Goal: Transaction & Acquisition: Purchase product/service

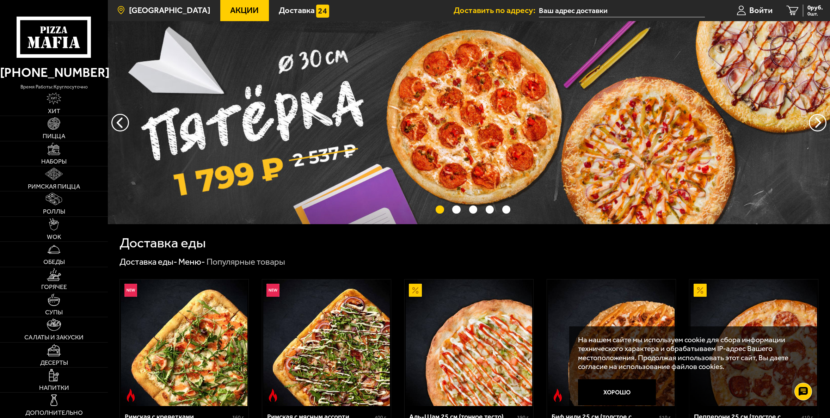
click at [154, 11] on span "[GEOGRAPHIC_DATA]" at bounding box center [169, 10] width 81 height 8
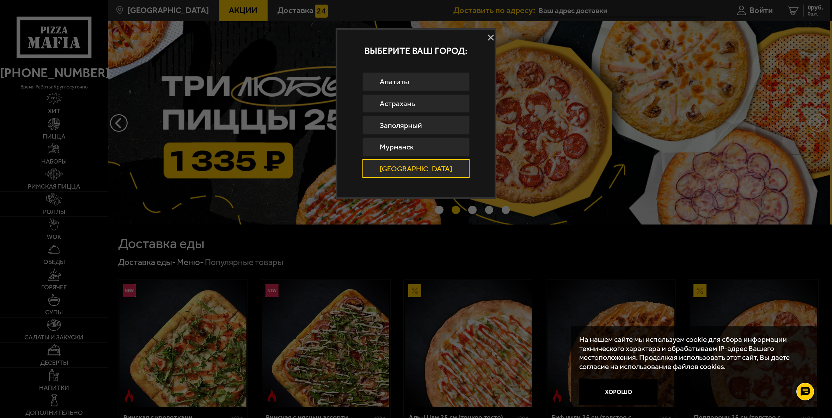
click at [486, 39] on button at bounding box center [491, 37] width 11 height 11
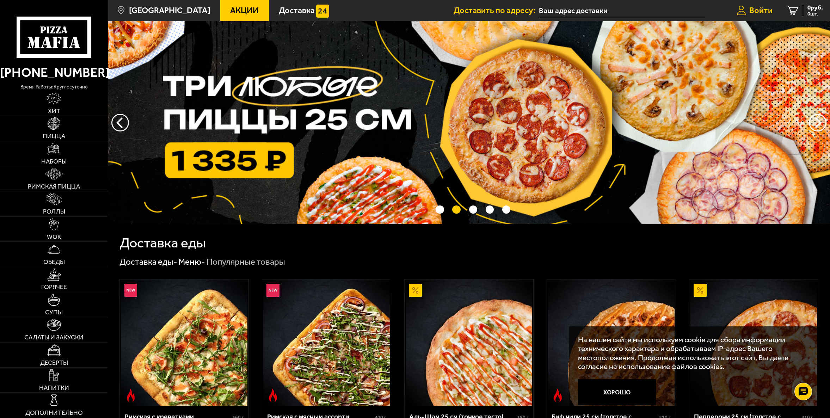
click at [764, 9] on span "Войти" at bounding box center [760, 10] width 23 height 8
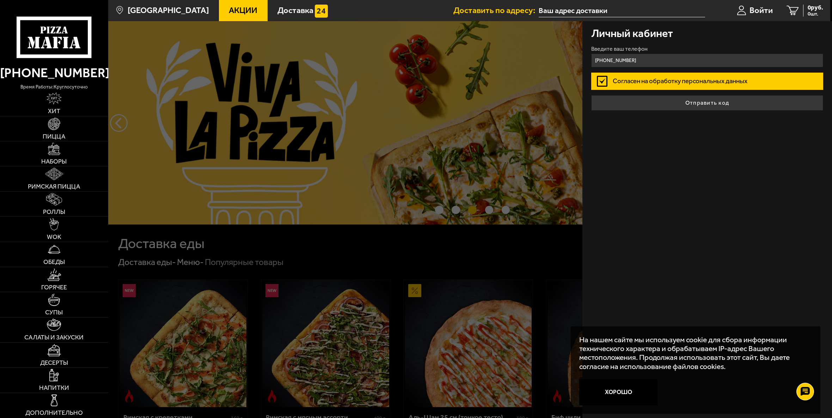
type input "[PHONE_NUMBER]"
click at [591, 95] on button "Отправить код" at bounding box center [707, 103] width 232 height 16
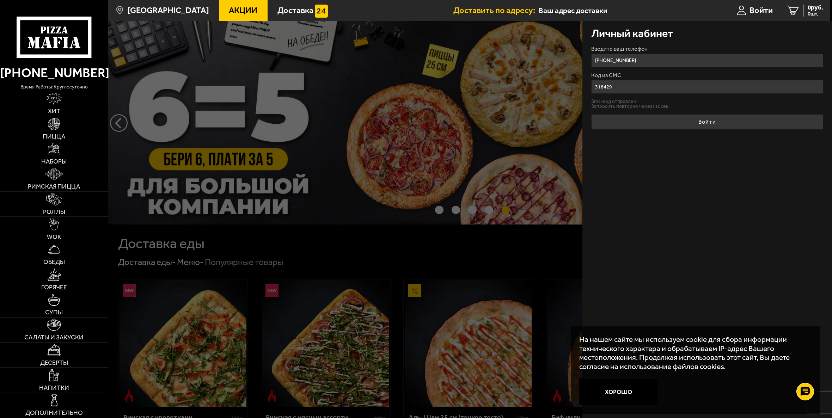
type input "318429"
click at [591, 114] on button "Войти" at bounding box center [707, 122] width 232 height 16
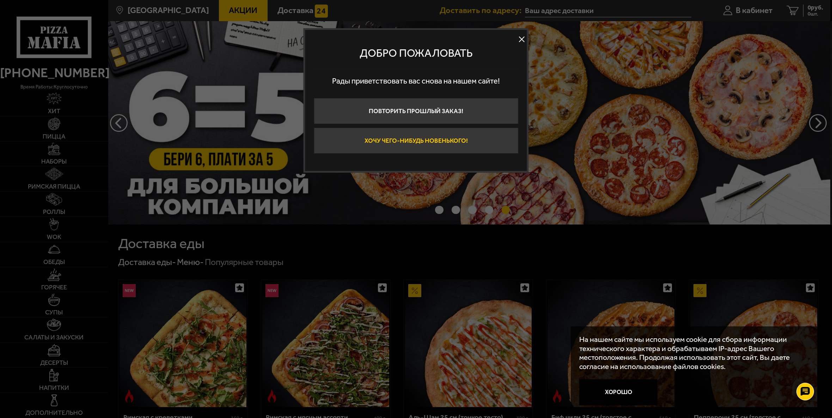
click at [407, 139] on button "Хочу чего-нибудь новенького!" at bounding box center [416, 141] width 204 height 26
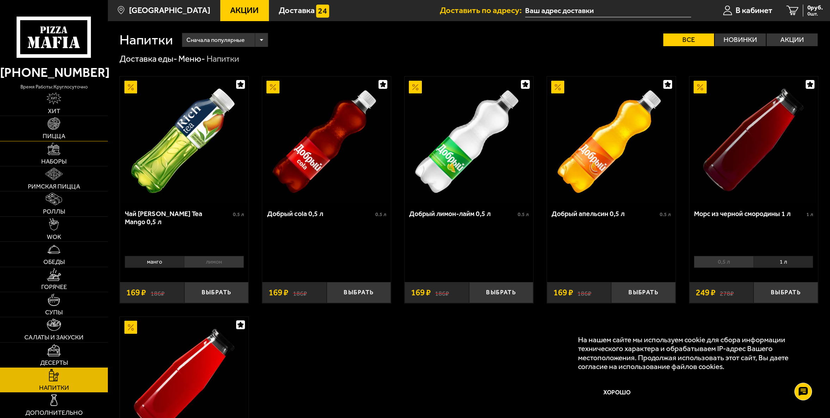
click at [53, 129] on img at bounding box center [54, 123] width 12 height 12
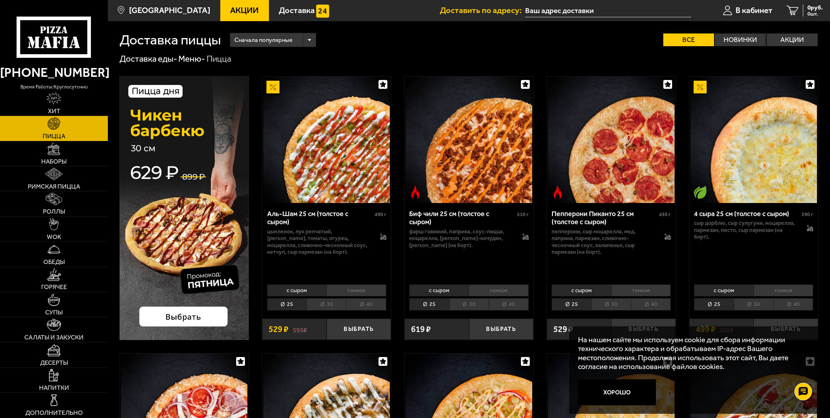
click at [548, 7] on input "text" at bounding box center [608, 10] width 166 height 13
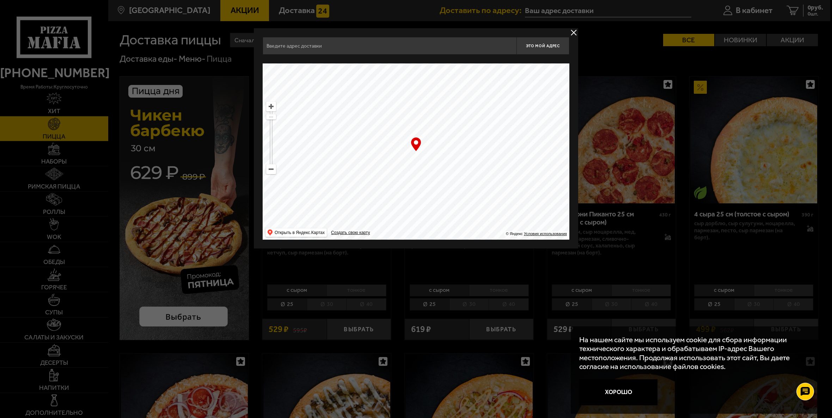
click at [353, 47] on input "text" at bounding box center [390, 46] width 254 height 18
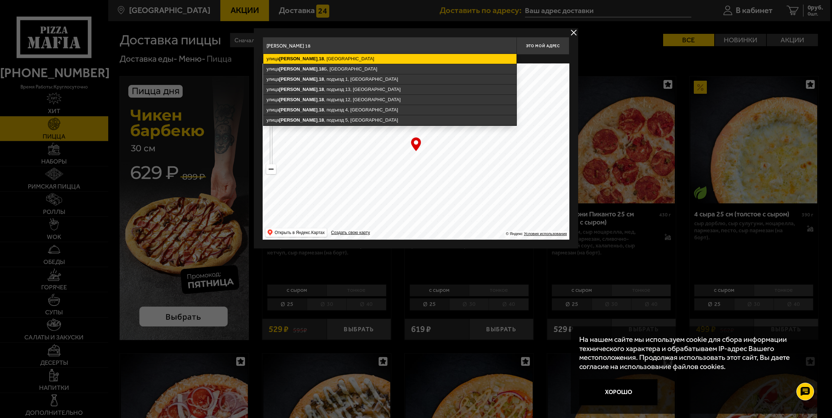
click at [331, 60] on ymaps "[STREET_ADDRESS][PERSON_NAME]" at bounding box center [389, 59] width 253 height 10
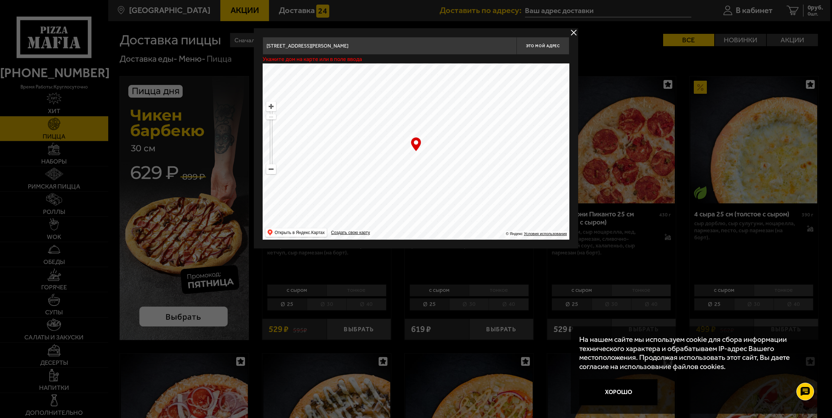
click at [457, 46] on input "[STREET_ADDRESS][PERSON_NAME]" at bounding box center [390, 46] width 254 height 18
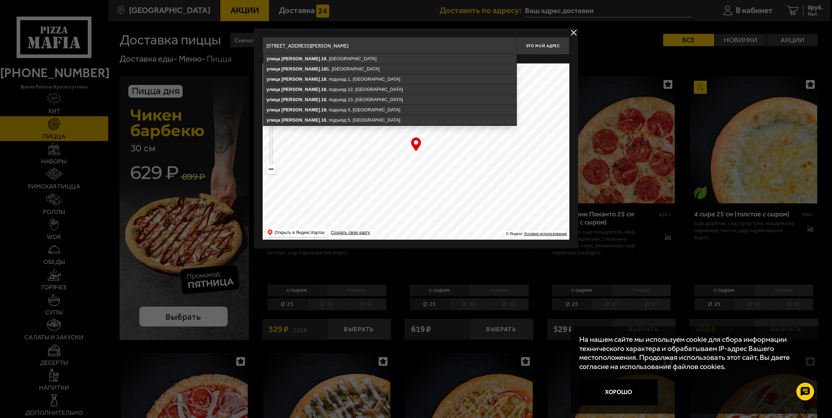
type input "[STREET_ADDRESS][PERSON_NAME]"
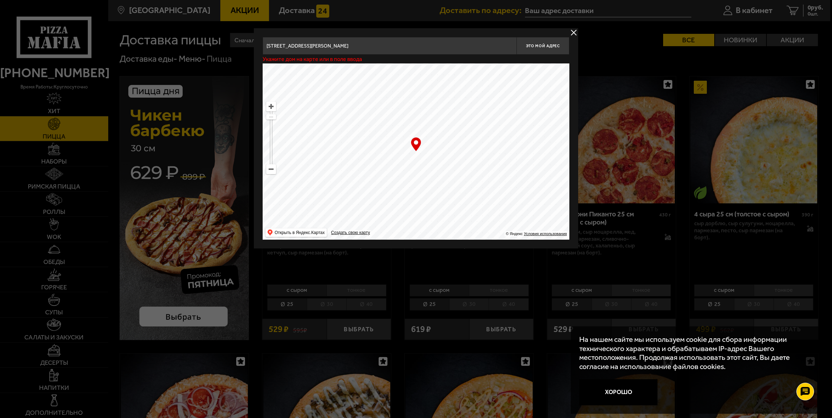
click at [419, 38] on input "[STREET_ADDRESS][PERSON_NAME]" at bounding box center [390, 46] width 254 height 18
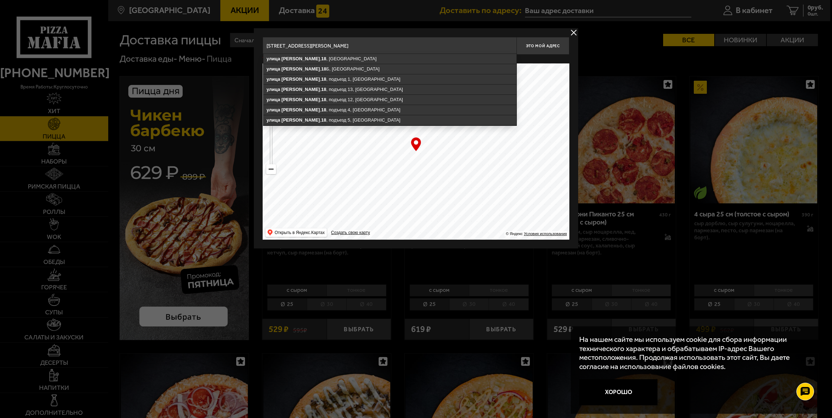
click at [424, 27] on div at bounding box center [416, 209] width 832 height 418
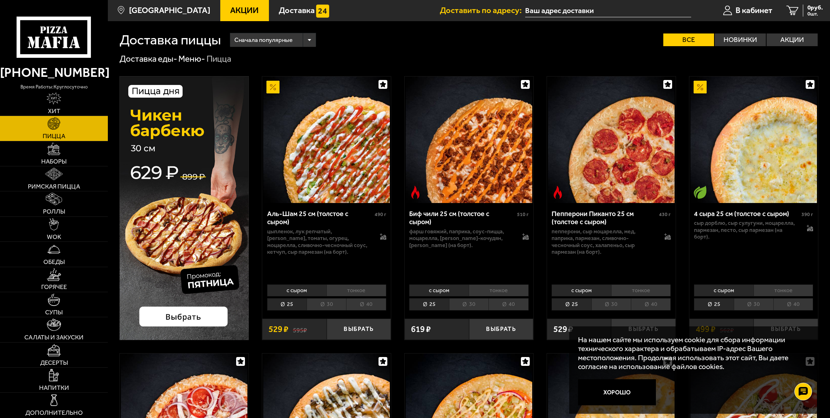
click at [548, 7] on input "text" at bounding box center [608, 10] width 166 height 13
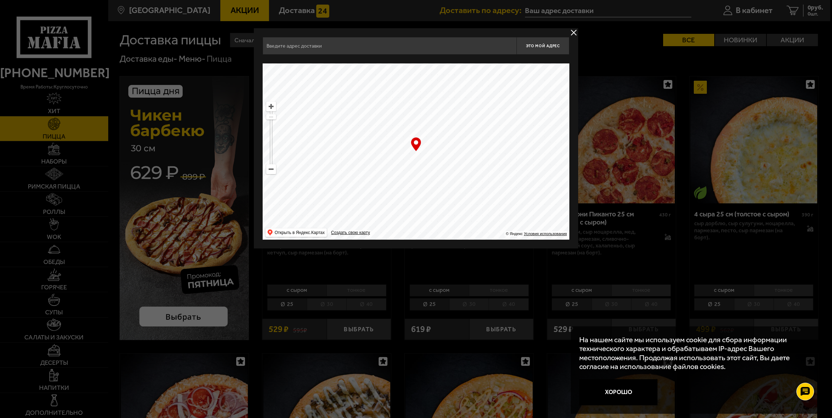
click at [404, 47] on input "text" at bounding box center [390, 46] width 254 height 18
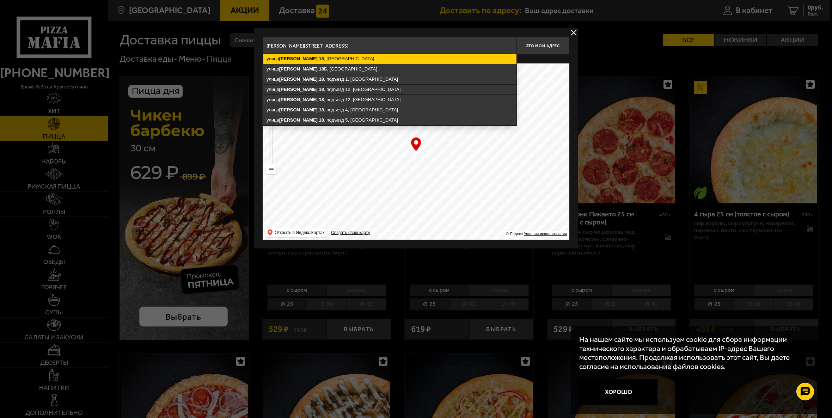
click at [349, 60] on ymaps "[STREET_ADDRESS][PERSON_NAME]" at bounding box center [389, 59] width 253 height 10
type input "[STREET_ADDRESS][PERSON_NAME]"
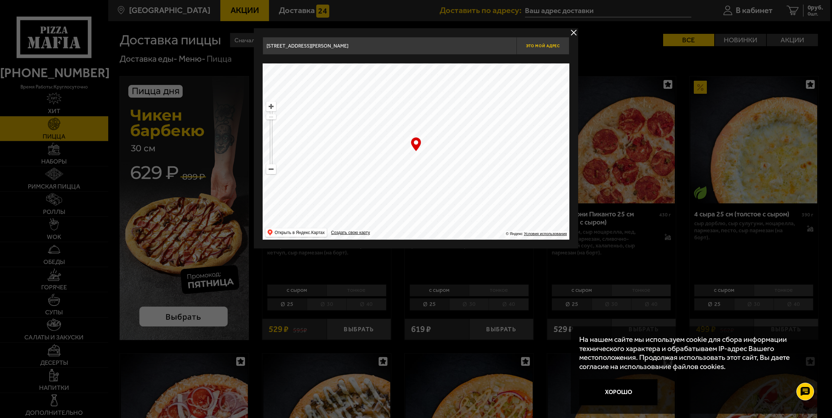
click at [539, 48] on span "Это мой адрес" at bounding box center [543, 46] width 34 height 5
type input "[STREET_ADDRESS][PERSON_NAME]"
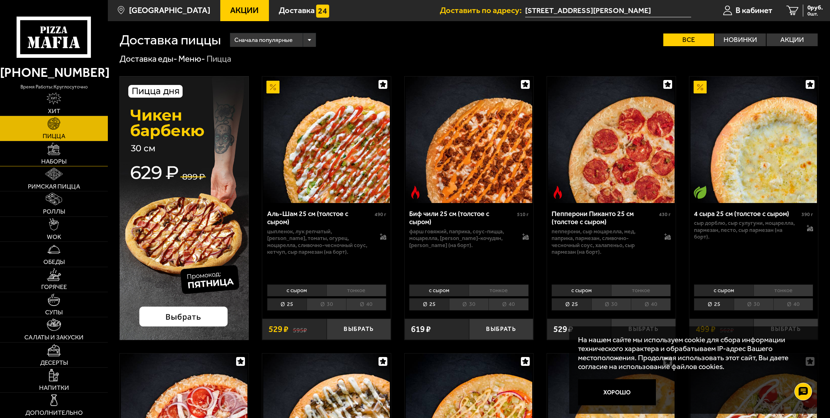
click at [55, 149] on img at bounding box center [54, 149] width 12 height 12
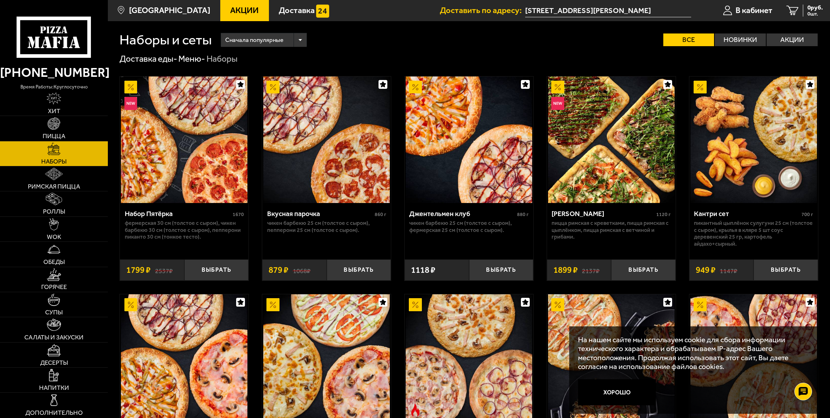
click at [178, 175] on img at bounding box center [184, 139] width 127 height 127
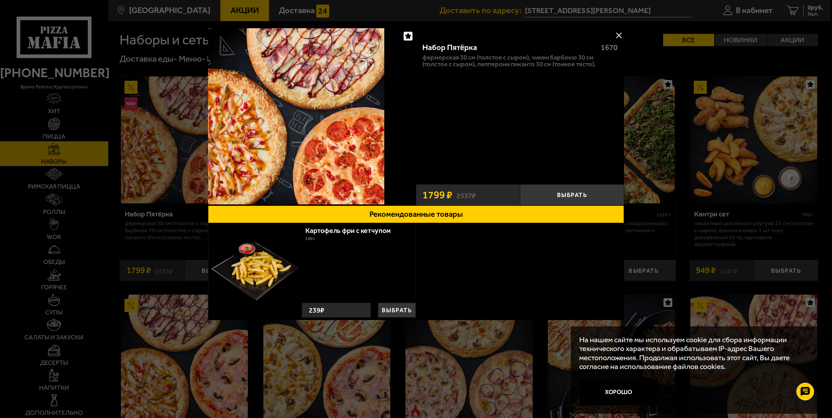
click at [620, 32] on button at bounding box center [618, 35] width 11 height 11
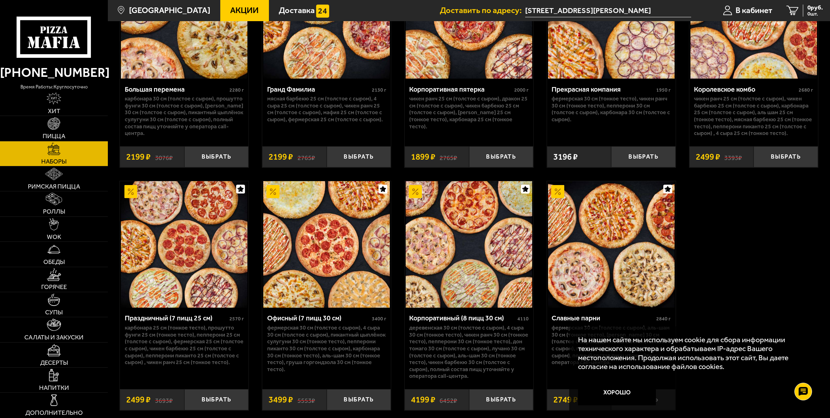
scroll to position [1252, 0]
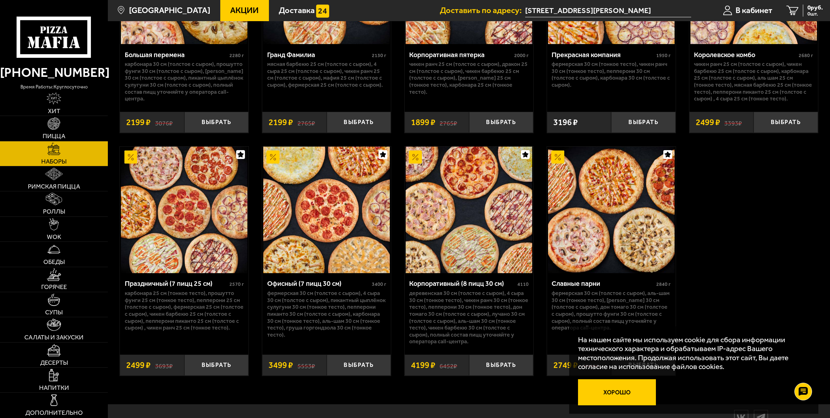
click at [612, 393] on button "Хорошо" at bounding box center [617, 392] width 78 height 26
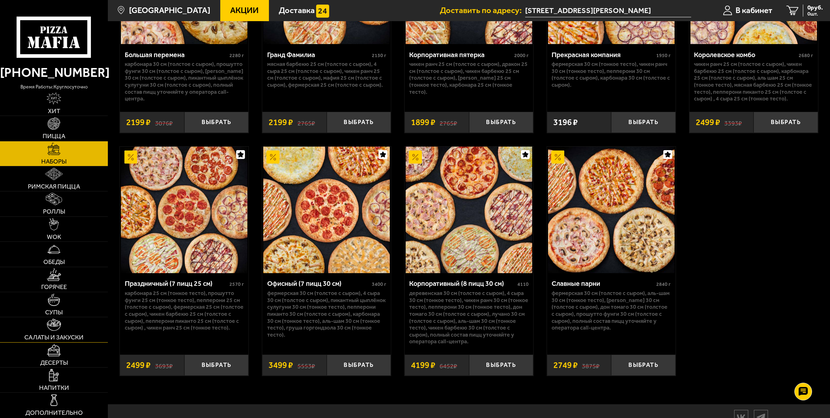
scroll to position [1287, 0]
